Goal: Transaction & Acquisition: Download file/media

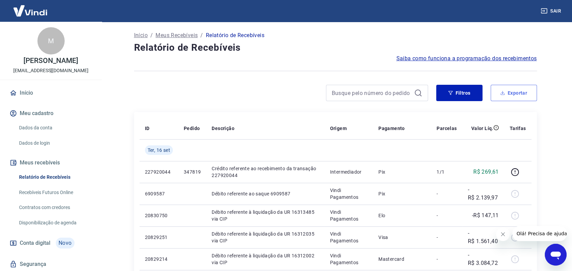
click at [505, 88] on button "Exportar" at bounding box center [514, 93] width 46 height 16
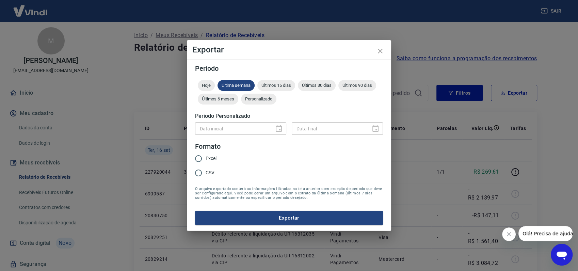
click at [256, 98] on span "Personalizado" at bounding box center [258, 98] width 35 height 5
click at [278, 132] on icon "Choose date" at bounding box center [279, 129] width 8 height 8
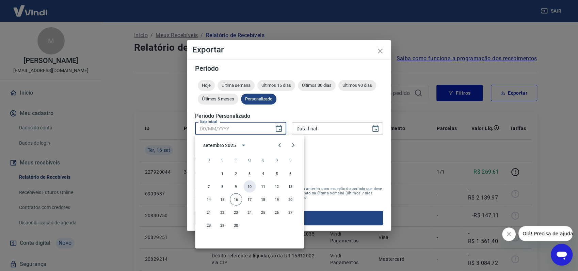
click at [246, 185] on button "10" at bounding box center [249, 186] width 12 height 12
type input "10/09/2025"
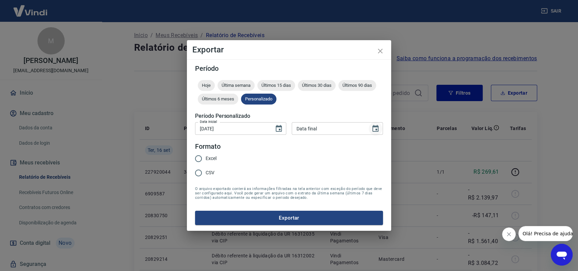
click at [375, 129] on icon "Choose date" at bounding box center [375, 129] width 8 height 8
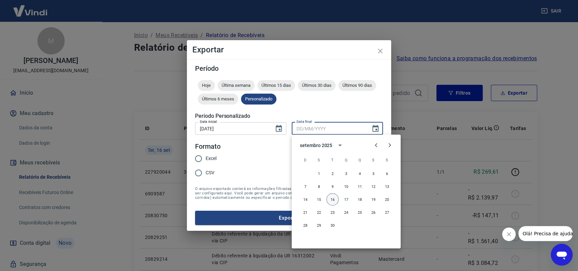
click at [332, 201] on button "16" at bounding box center [332, 199] width 12 height 12
type input "16/09/2025"
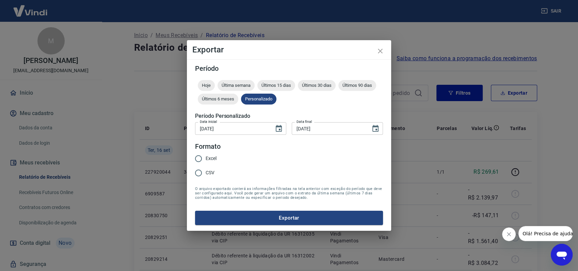
click at [197, 158] on input "Excel" at bounding box center [198, 158] width 14 height 14
radio input "true"
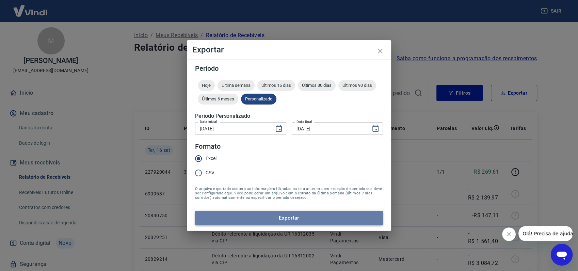
click at [319, 217] on button "Exportar" at bounding box center [289, 218] width 188 height 14
